Goal: Complete application form

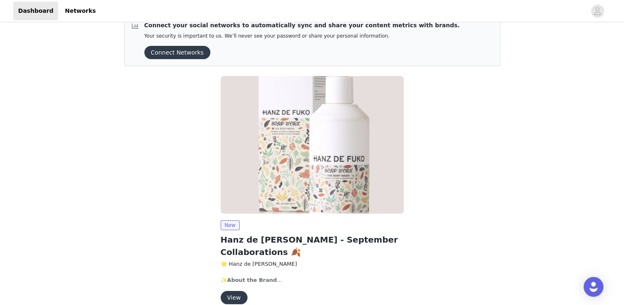
scroll to position [44, 0]
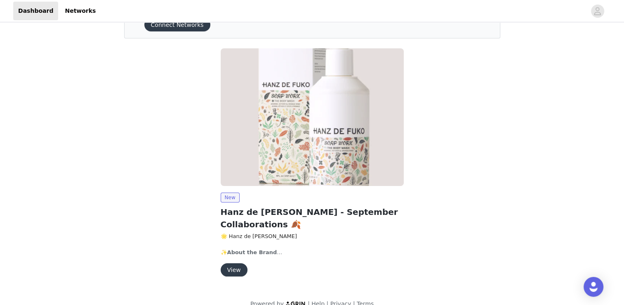
click at [235, 263] on button "View" at bounding box center [234, 269] width 27 height 13
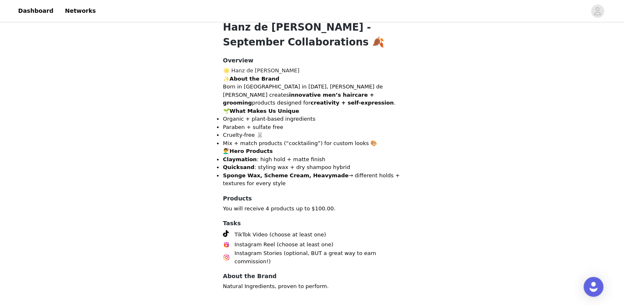
scroll to position [277, 0]
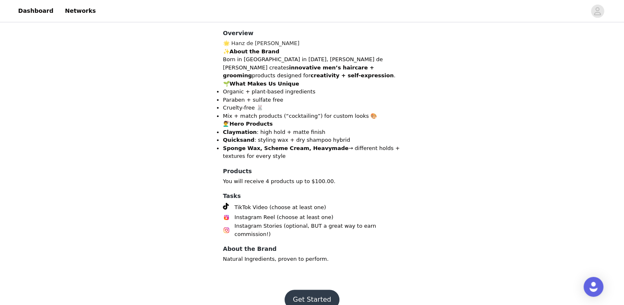
click at [320, 289] on button "Get Started" at bounding box center [312, 299] width 55 height 20
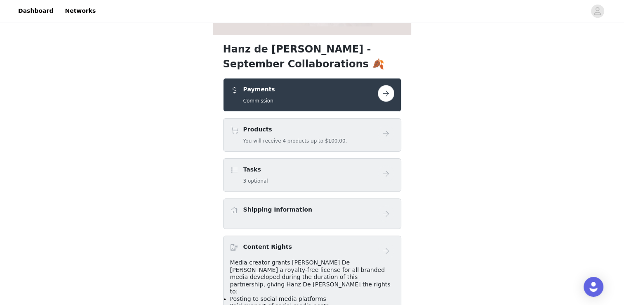
scroll to position [206, 0]
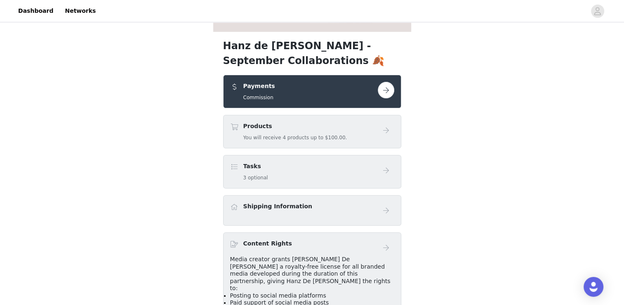
click at [394, 89] on button "button" at bounding box center [386, 90] width 17 height 17
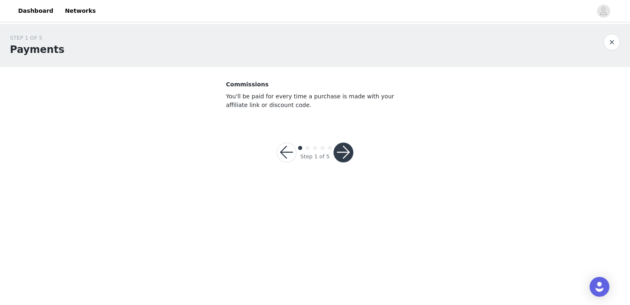
click at [343, 149] on button "button" at bounding box center [344, 152] width 20 height 20
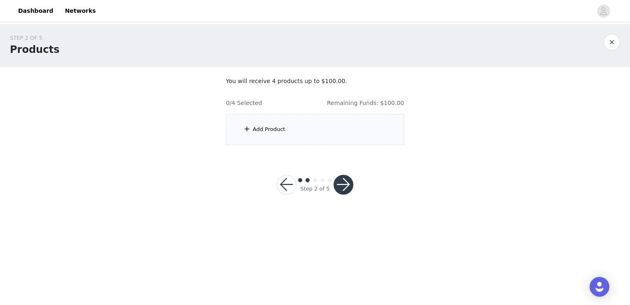
click at [269, 124] on div "Add Product" at bounding box center [315, 129] width 178 height 31
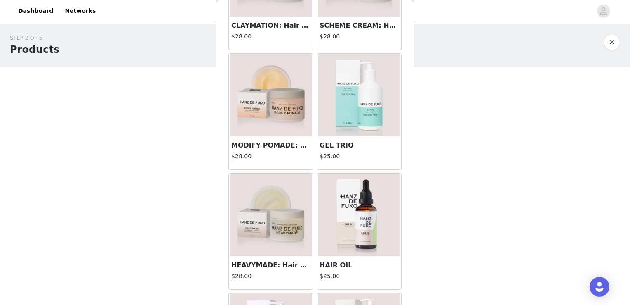
scroll to position [563, 0]
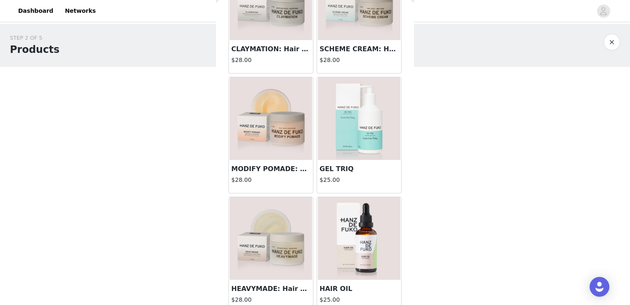
click at [257, 139] on img at bounding box center [271, 118] width 83 height 83
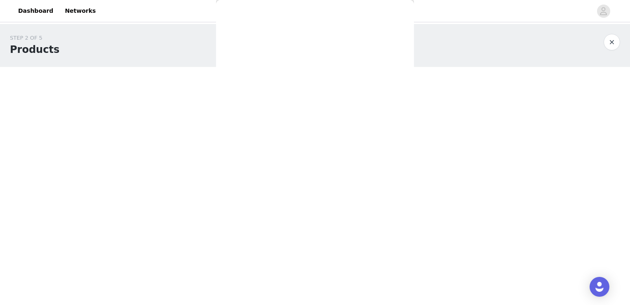
scroll to position [257, 0]
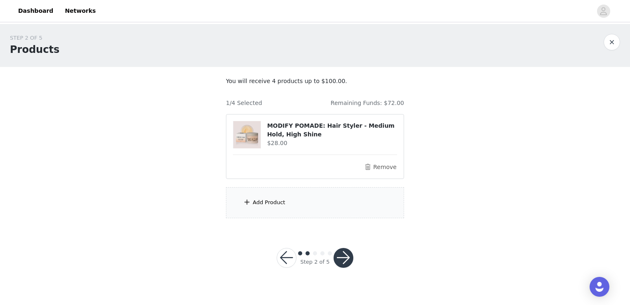
click at [312, 199] on div "Add Product" at bounding box center [315, 202] width 178 height 31
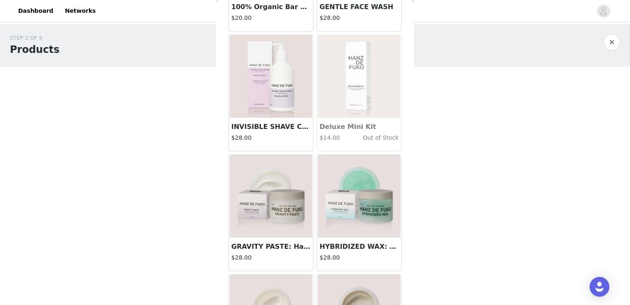
scroll to position [124, 0]
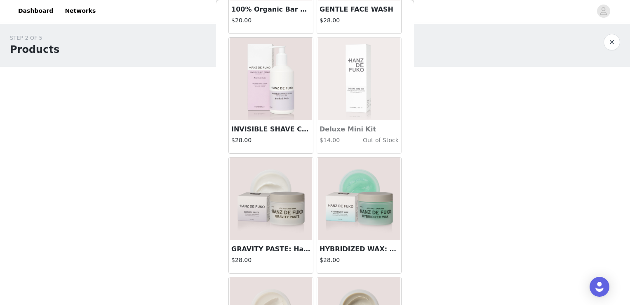
click at [262, 81] on img at bounding box center [271, 79] width 83 height 83
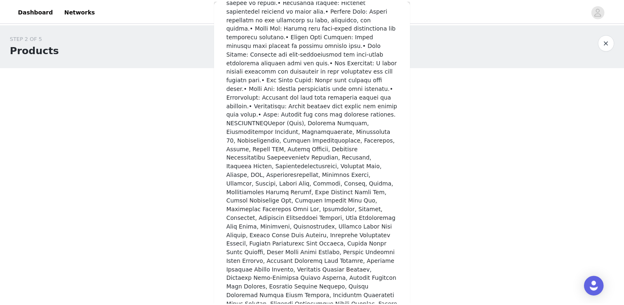
scroll to position [385, 0]
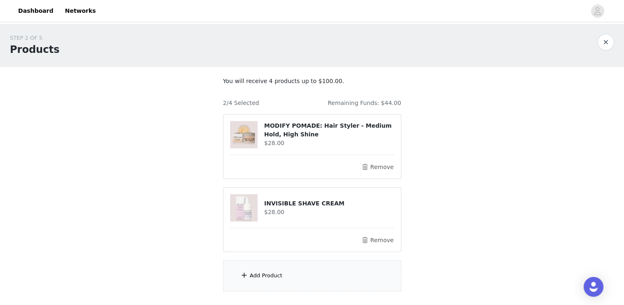
click at [330, 274] on div "Add Product" at bounding box center [312, 275] width 178 height 31
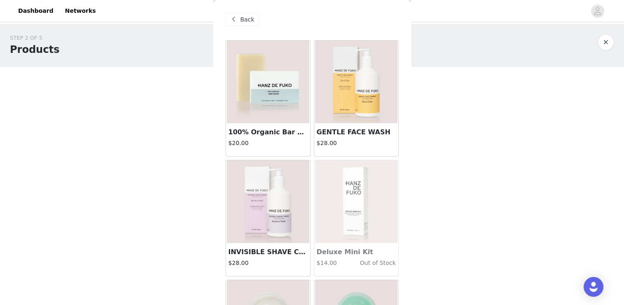
scroll to position [0, 0]
click at [265, 103] on img at bounding box center [268, 83] width 83 height 83
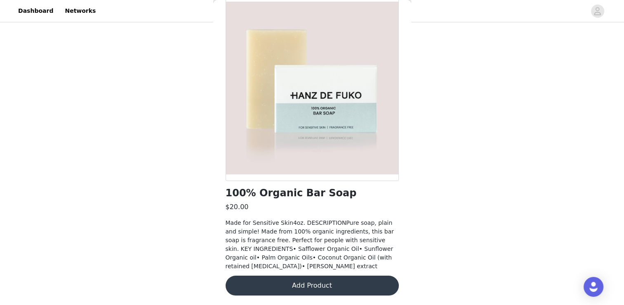
scroll to position [54, 0]
click at [267, 288] on button "Add Product" at bounding box center [312, 285] width 173 height 20
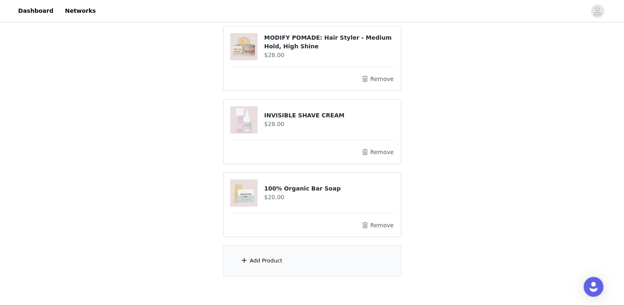
scroll to position [86, 0]
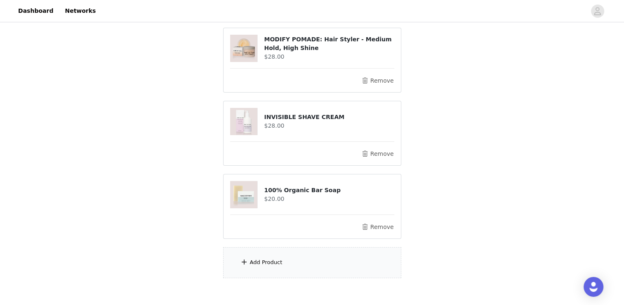
click at [306, 260] on div "Add Product" at bounding box center [312, 262] width 178 height 31
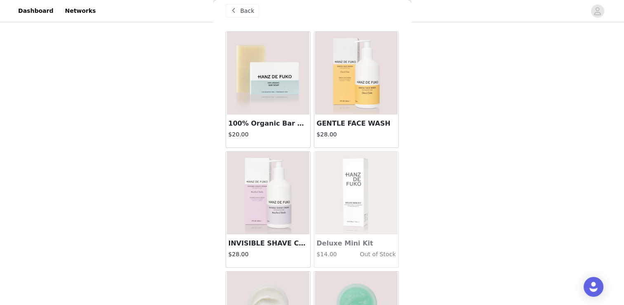
scroll to position [0, 0]
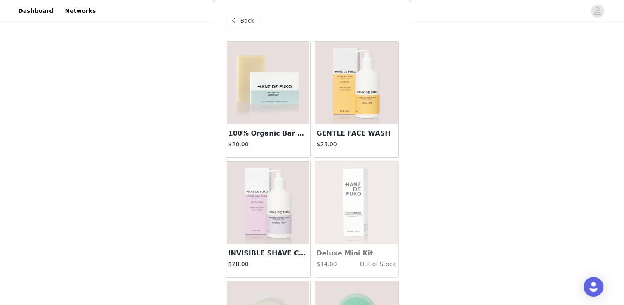
click at [371, 99] on img at bounding box center [356, 83] width 83 height 83
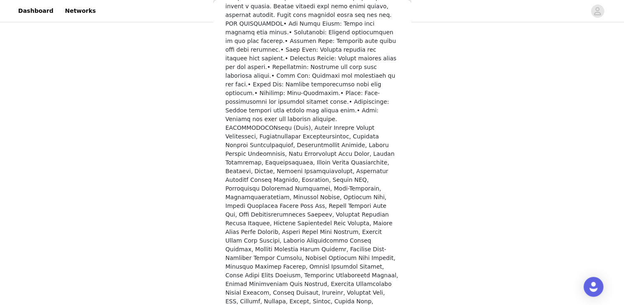
scroll to position [341, 0]
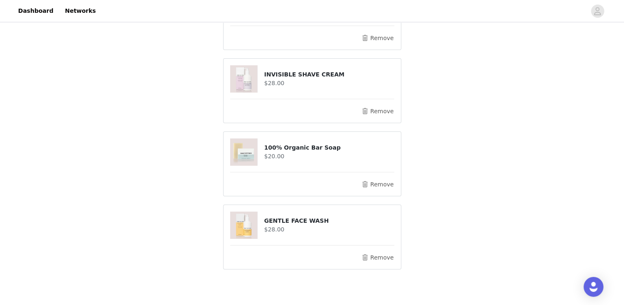
scroll to position [147, 0]
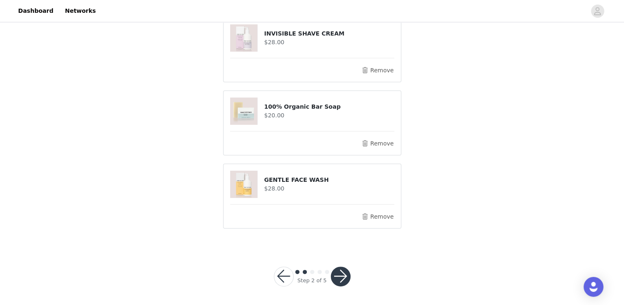
click at [342, 273] on button "button" at bounding box center [341, 276] width 20 height 20
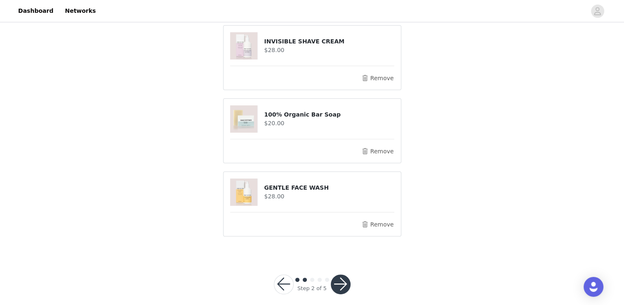
scroll to position [178, 0]
click at [376, 219] on button "Remove" at bounding box center [377, 224] width 33 height 10
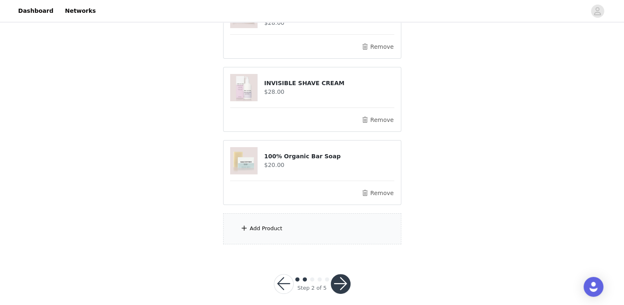
click at [334, 280] on button "button" at bounding box center [341, 284] width 20 height 20
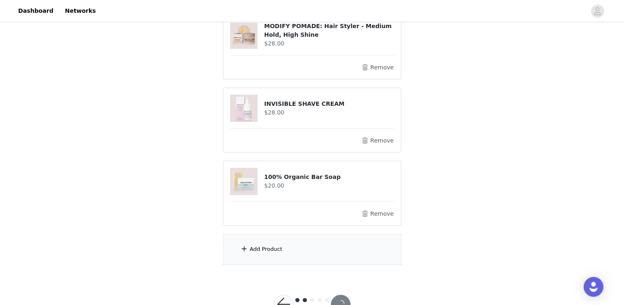
scroll to position [71, 0]
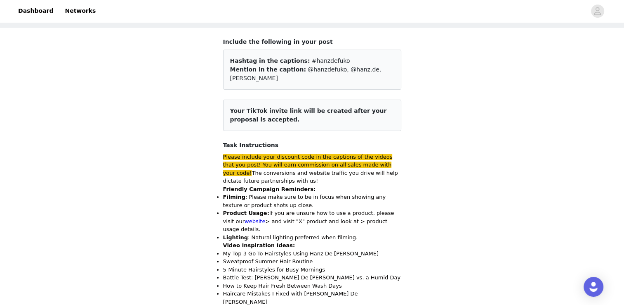
scroll to position [41, 0]
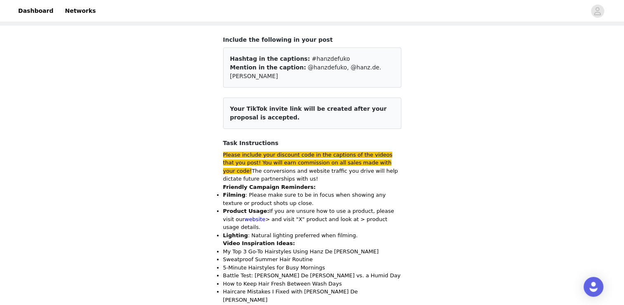
click at [380, 154] on p "Please include your discount code in the captions of the videos that you post! …" at bounding box center [312, 167] width 178 height 32
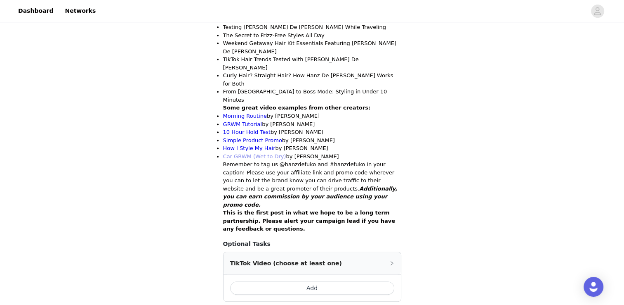
scroll to position [330, 0]
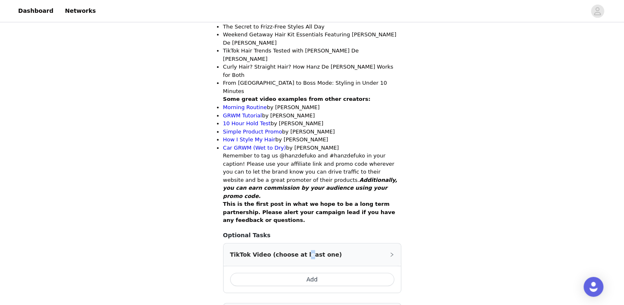
click at [297, 243] on div "TikTok Video (choose at least one)" at bounding box center [312, 254] width 177 height 22
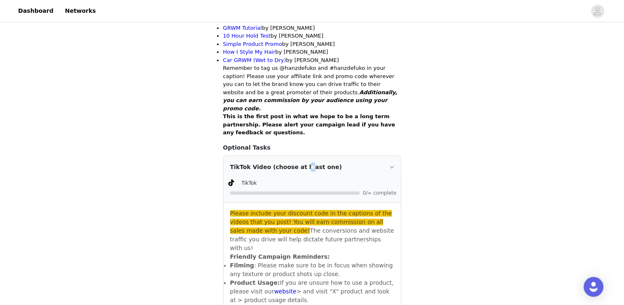
scroll to position [454, 0]
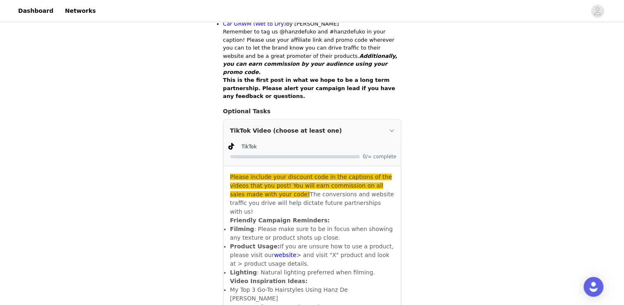
click at [387, 119] on div "TikTok Video (choose at least one)" at bounding box center [312, 130] width 177 height 22
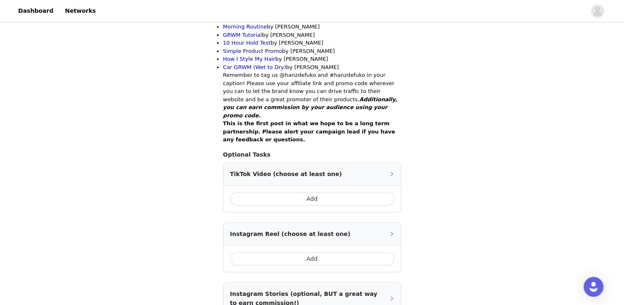
scroll to position [413, 0]
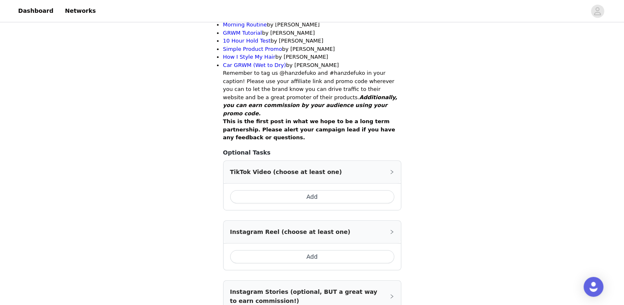
click at [358, 190] on button "Add" at bounding box center [312, 196] width 164 height 13
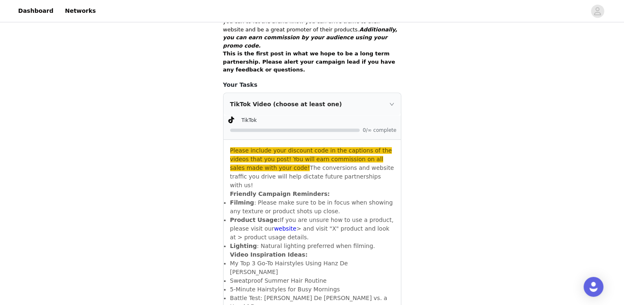
scroll to position [454, 0]
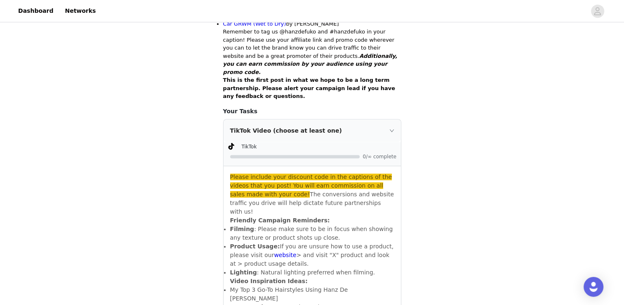
click at [391, 129] on icon "icon: right" at bounding box center [391, 130] width 4 height 2
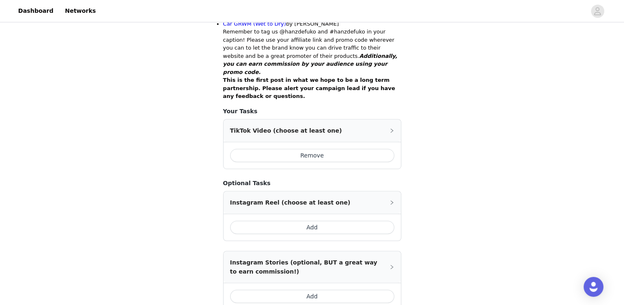
click at [383, 119] on div "TikTok Video (choose at least one)" at bounding box center [312, 130] width 177 height 22
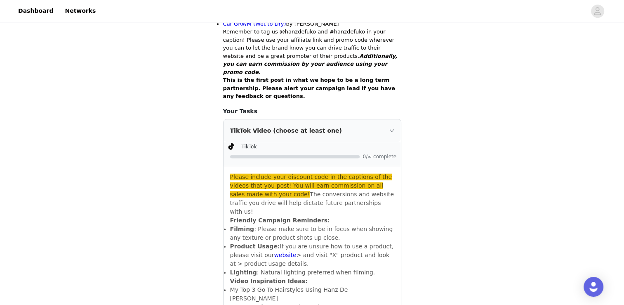
click at [396, 119] on div "TikTok Video (choose at least one)" at bounding box center [312, 130] width 177 height 22
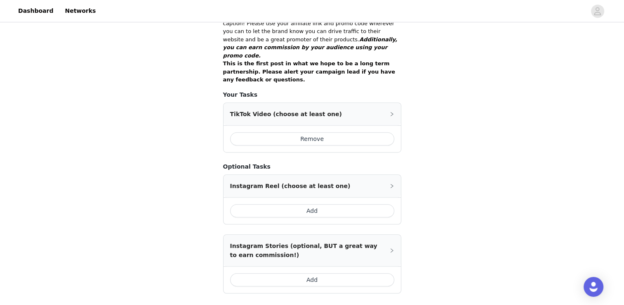
scroll to position [471, 0]
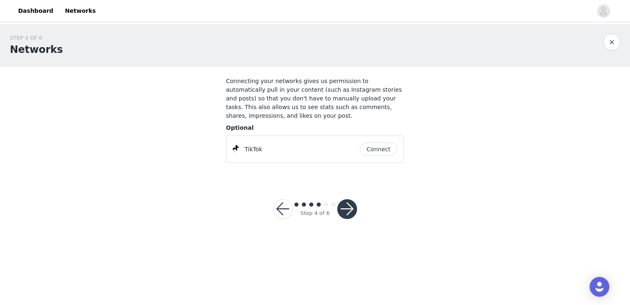
click at [374, 144] on button "Connect" at bounding box center [378, 148] width 37 height 13
click at [351, 144] on div "owenlanee (owenlanee)" at bounding box center [294, 149] width 123 height 10
click at [371, 144] on span "Connected" at bounding box center [381, 148] width 31 height 9
click at [349, 199] on button "button" at bounding box center [348, 209] width 20 height 20
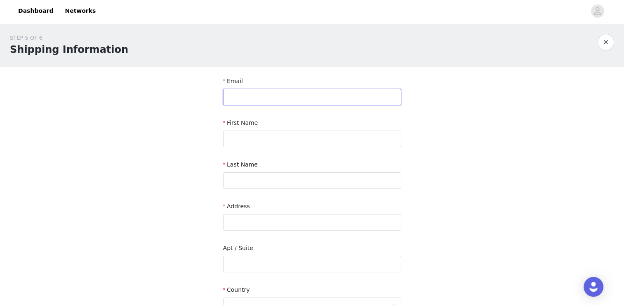
click at [307, 97] on input "text" at bounding box center [312, 97] width 178 height 17
click at [302, 89] on input "text" at bounding box center [312, 97] width 178 height 17
type input "owendonlane@gmail.com"
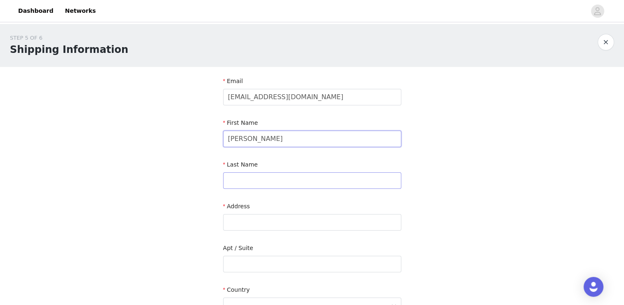
type input "Owen"
click at [235, 176] on input "text" at bounding box center [312, 180] width 178 height 17
type input "Lane Campos"
click at [234, 227] on input "text" at bounding box center [312, 222] width 178 height 17
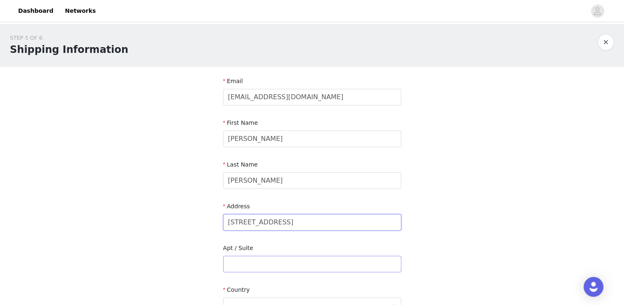
type input "5555 E 47th Pl"
click at [272, 257] on input "text" at bounding box center [312, 263] width 178 height 17
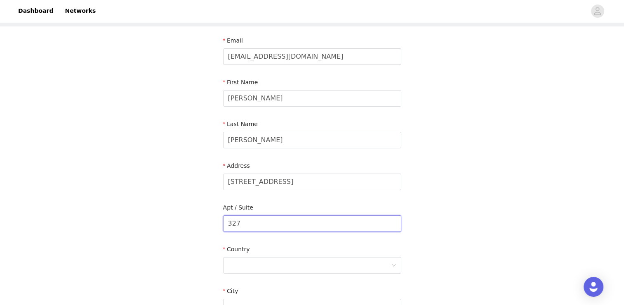
scroll to position [41, 0]
type input "327"
click at [270, 260] on div at bounding box center [309, 264] width 163 height 16
click at [268, 287] on li "United States" at bounding box center [312, 281] width 178 height 13
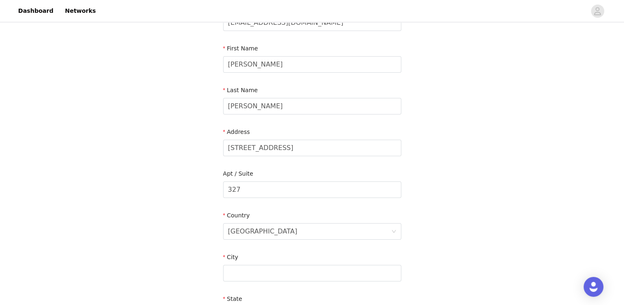
scroll to position [74, 0]
click at [236, 267] on input "text" at bounding box center [312, 272] width 178 height 17
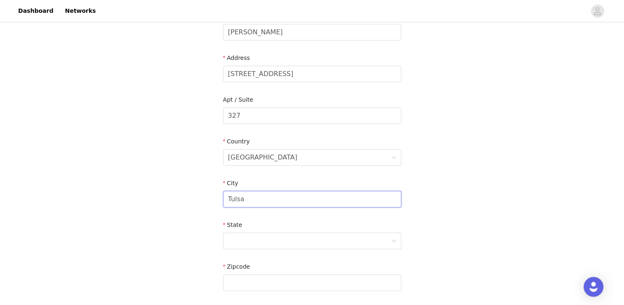
scroll to position [149, 0]
type input "Tulsa"
click at [254, 233] on div at bounding box center [309, 240] width 163 height 16
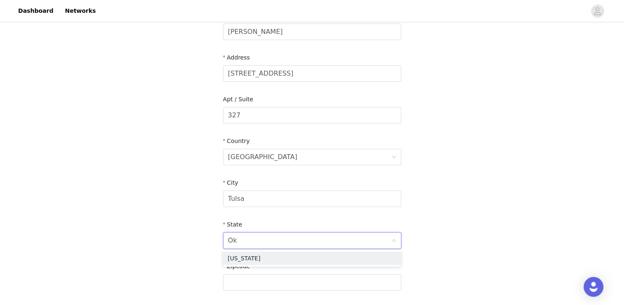
type input "Okl"
click at [262, 260] on li "Oklahoma" at bounding box center [312, 257] width 178 height 13
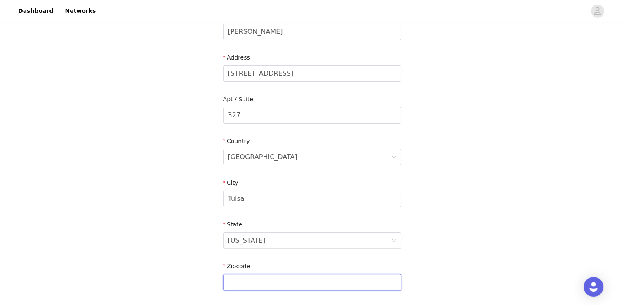
click at [257, 278] on input "text" at bounding box center [312, 282] width 178 height 17
type input "74135"
click at [195, 221] on div "STEP 5 OF 6 Shipping Information Email owendonlane@gmail.com First Name Owen La…" at bounding box center [312, 114] width 624 height 479
drag, startPoint x: 195, startPoint y: 221, endPoint x: 139, endPoint y: 209, distance: 56.9
click at [139, 209] on div "STEP 5 OF 6 Shipping Information Email owendonlane@gmail.com First Name Owen La…" at bounding box center [312, 114] width 624 height 479
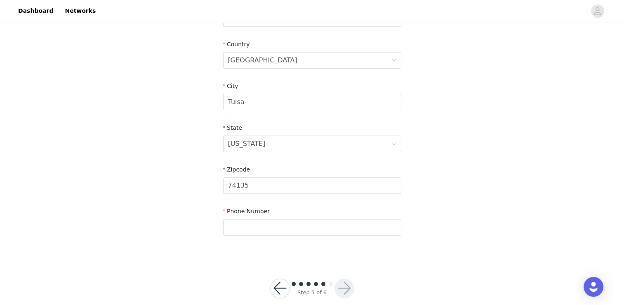
scroll to position [245, 0]
click at [257, 227] on input "text" at bounding box center [312, 226] width 178 height 17
type input "5418017170"
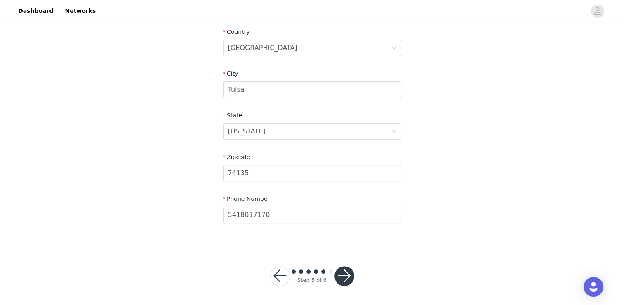
click at [349, 276] on button "button" at bounding box center [345, 276] width 20 height 20
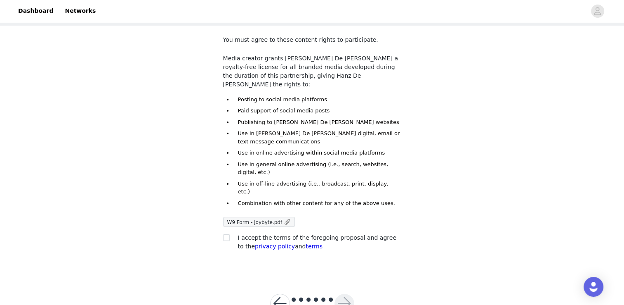
scroll to position [45, 0]
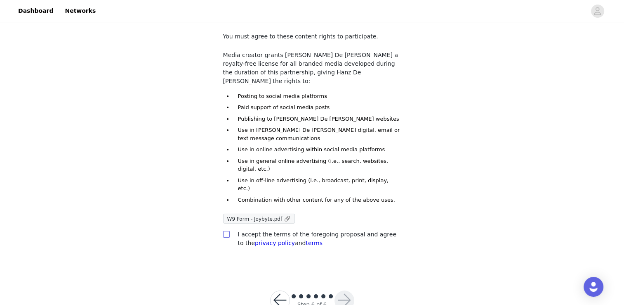
click at [224, 231] on input "checkbox" at bounding box center [226, 234] width 6 height 6
checkbox input "true"
click at [260, 202] on div "You must agree to these content rights to participate. Media creator grants Han…" at bounding box center [312, 141] width 178 height 219
click at [274, 170] on ul "Posting to social media platforms Paid support of social media posts Publishing…" at bounding box center [317, 148] width 168 height 112
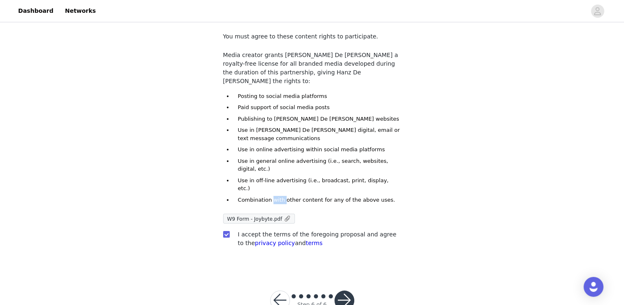
click at [345, 290] on button "button" at bounding box center [345, 300] width 20 height 20
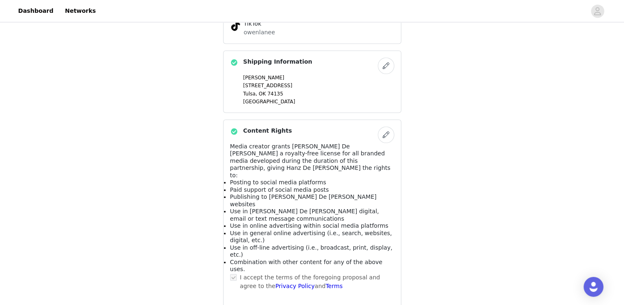
scroll to position [565, 0]
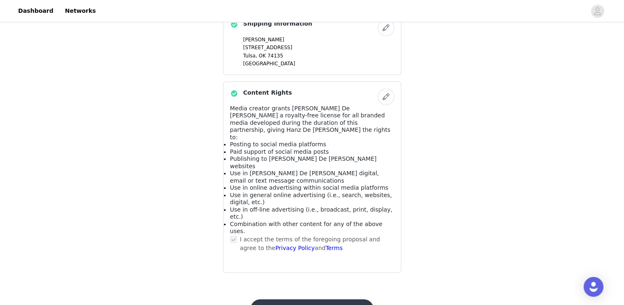
click at [322, 299] on button "Submit Proposal" at bounding box center [311, 309] width 123 height 20
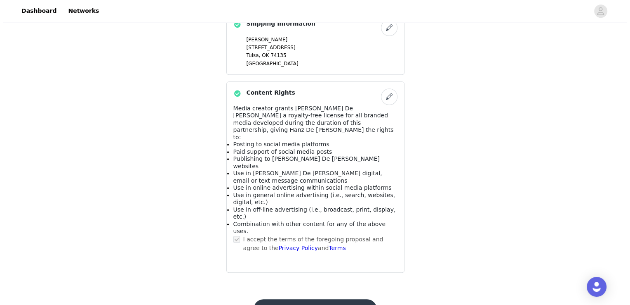
scroll to position [0, 0]
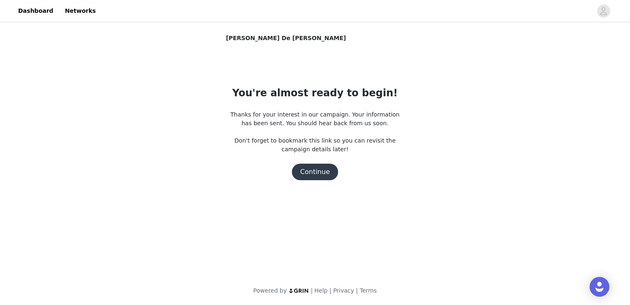
click at [330, 163] on div "You're almost ready to begin! Thanks for your interest in our campaign. Your in…" at bounding box center [315, 132] width 178 height 94
click at [324, 176] on button "Continue" at bounding box center [315, 171] width 46 height 17
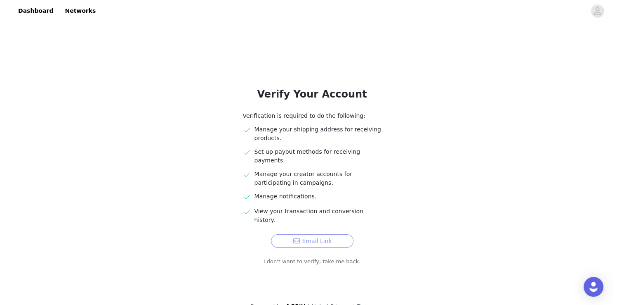
click at [316, 234] on button "Email Link" at bounding box center [312, 240] width 83 height 13
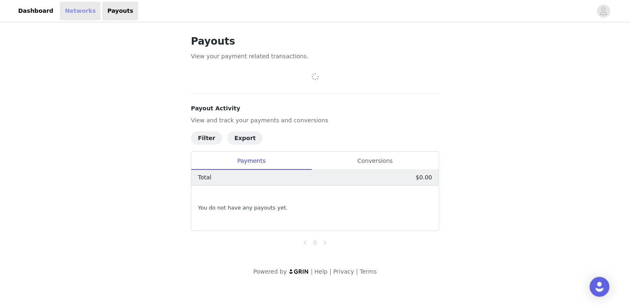
click at [63, 13] on link "Networks" at bounding box center [80, 11] width 41 height 19
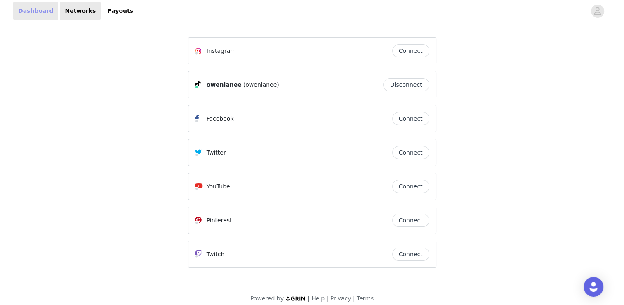
click at [21, 10] on link "Dashboard" at bounding box center [35, 11] width 45 height 19
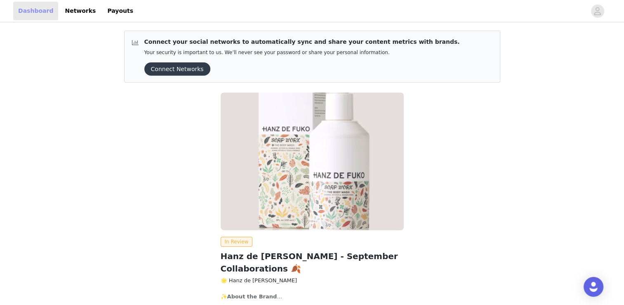
scroll to position [56, 0]
